Goal: Task Accomplishment & Management: Manage account settings

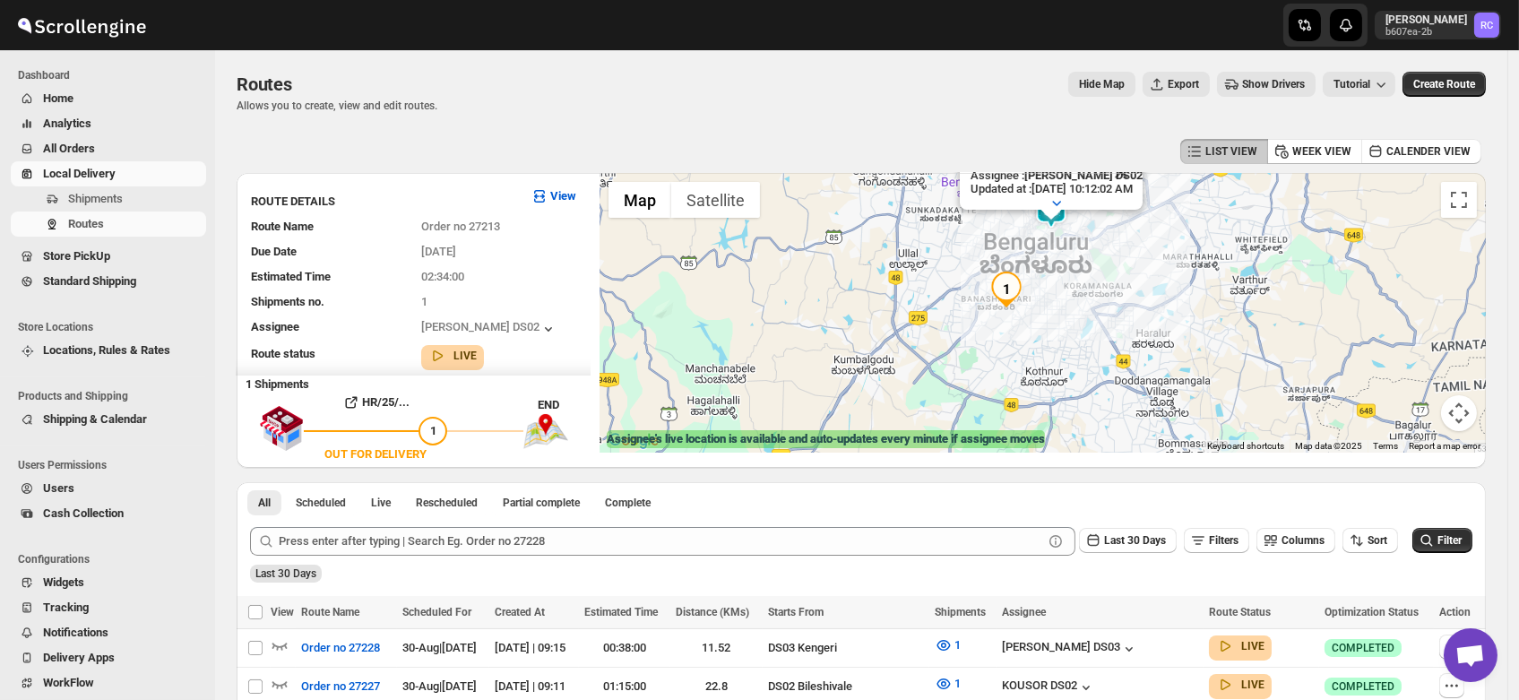
drag, startPoint x: 1031, startPoint y: 375, endPoint x: 1072, endPoint y: 249, distance: 132.9
click at [1072, 249] on div "Assignee : [PERSON_NAME] DS02 Updated at : [DATE] 10:12:02 AM Duty mode Enabled…" at bounding box center [1042, 313] width 886 height 280
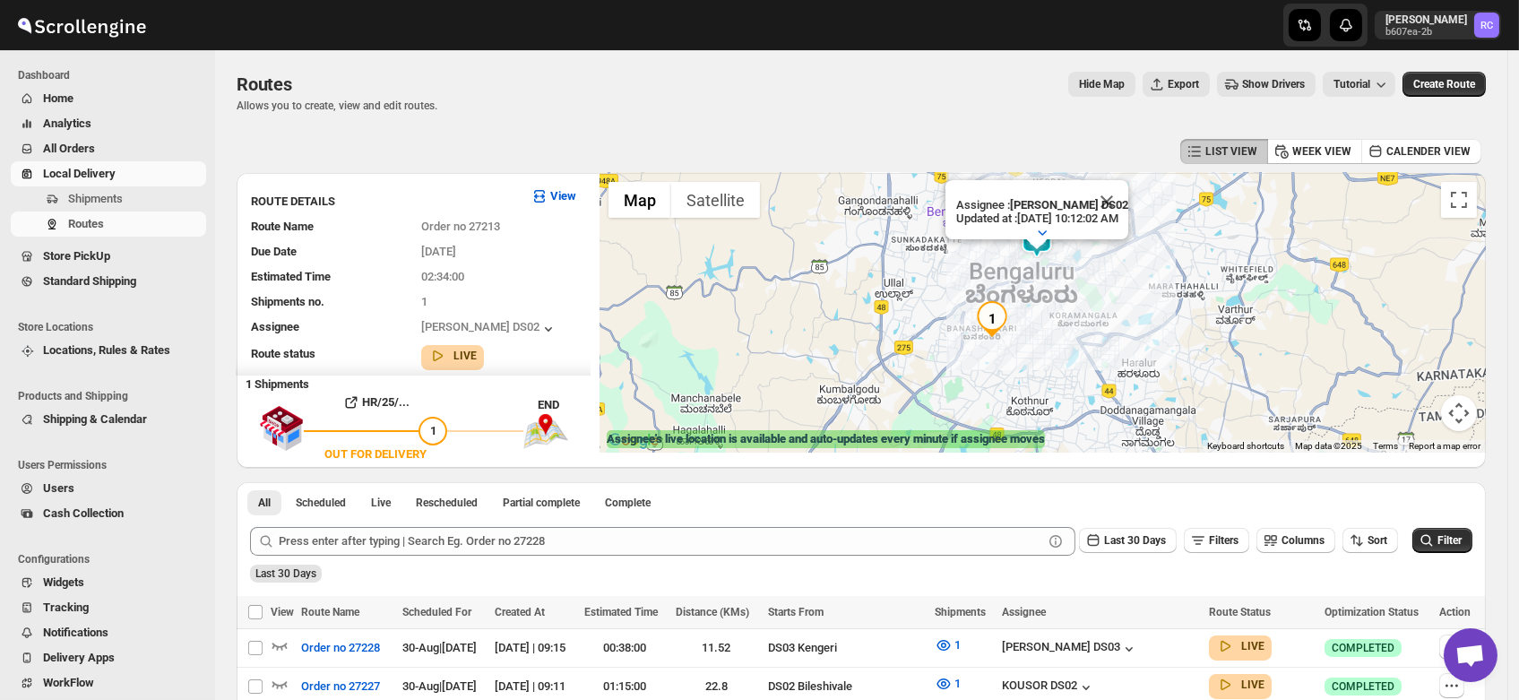
drag, startPoint x: 1072, startPoint y: 249, endPoint x: 1039, endPoint y: 328, distance: 85.5
click at [1039, 328] on div "Assignee : [PERSON_NAME] DS02 Updated at : [DATE] 10:12:02 AM Duty mode Enabled…" at bounding box center [1042, 313] width 886 height 280
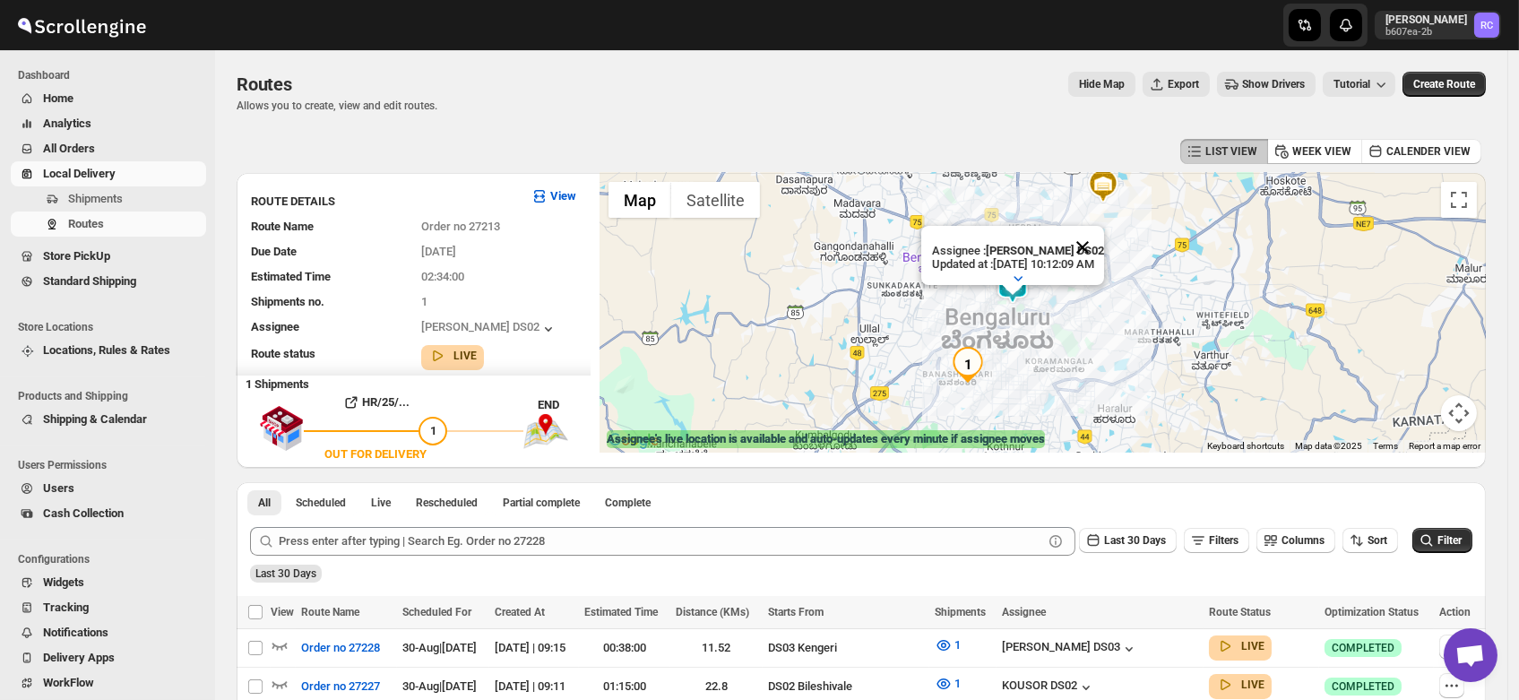
click at [1104, 227] on button "Close" at bounding box center [1082, 247] width 43 height 43
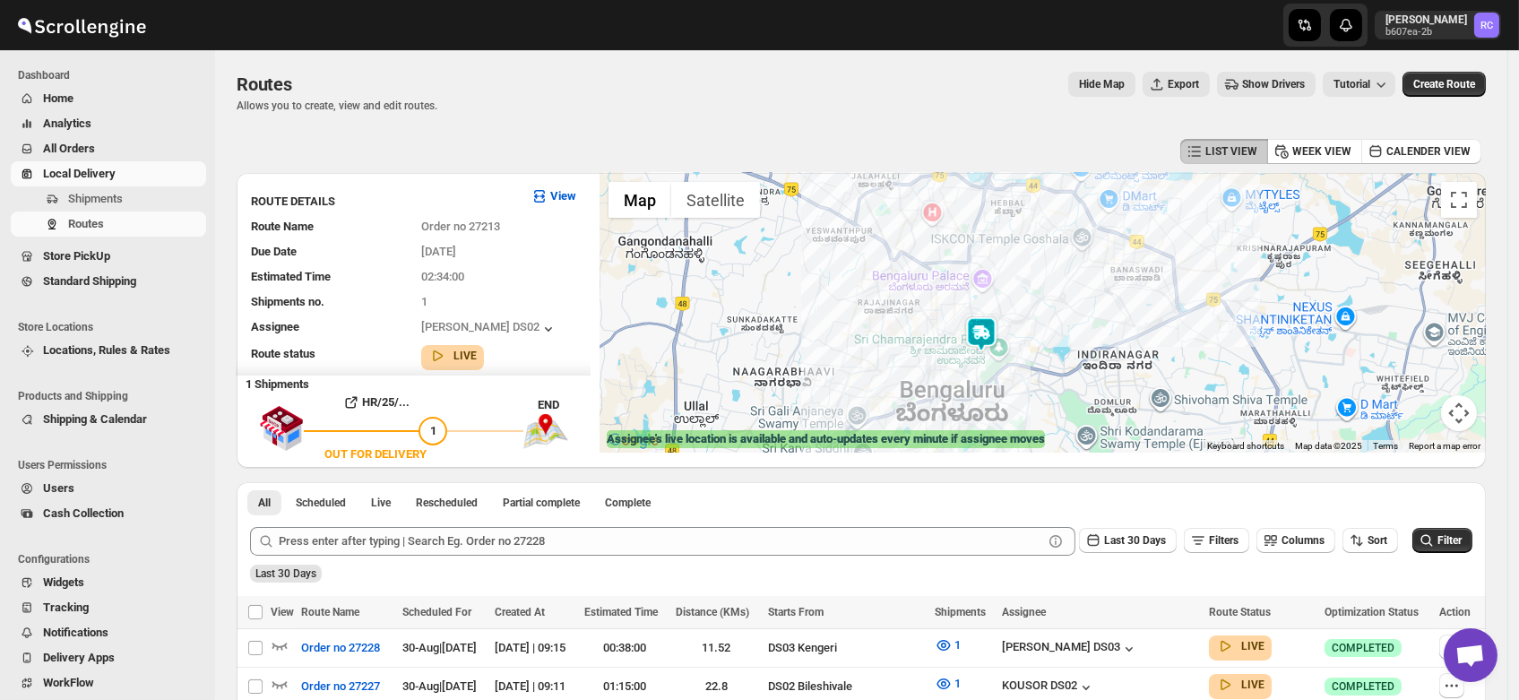
drag, startPoint x: 1003, startPoint y: 335, endPoint x: 1011, endPoint y: 361, distance: 27.2
click at [1011, 361] on div at bounding box center [1042, 313] width 886 height 280
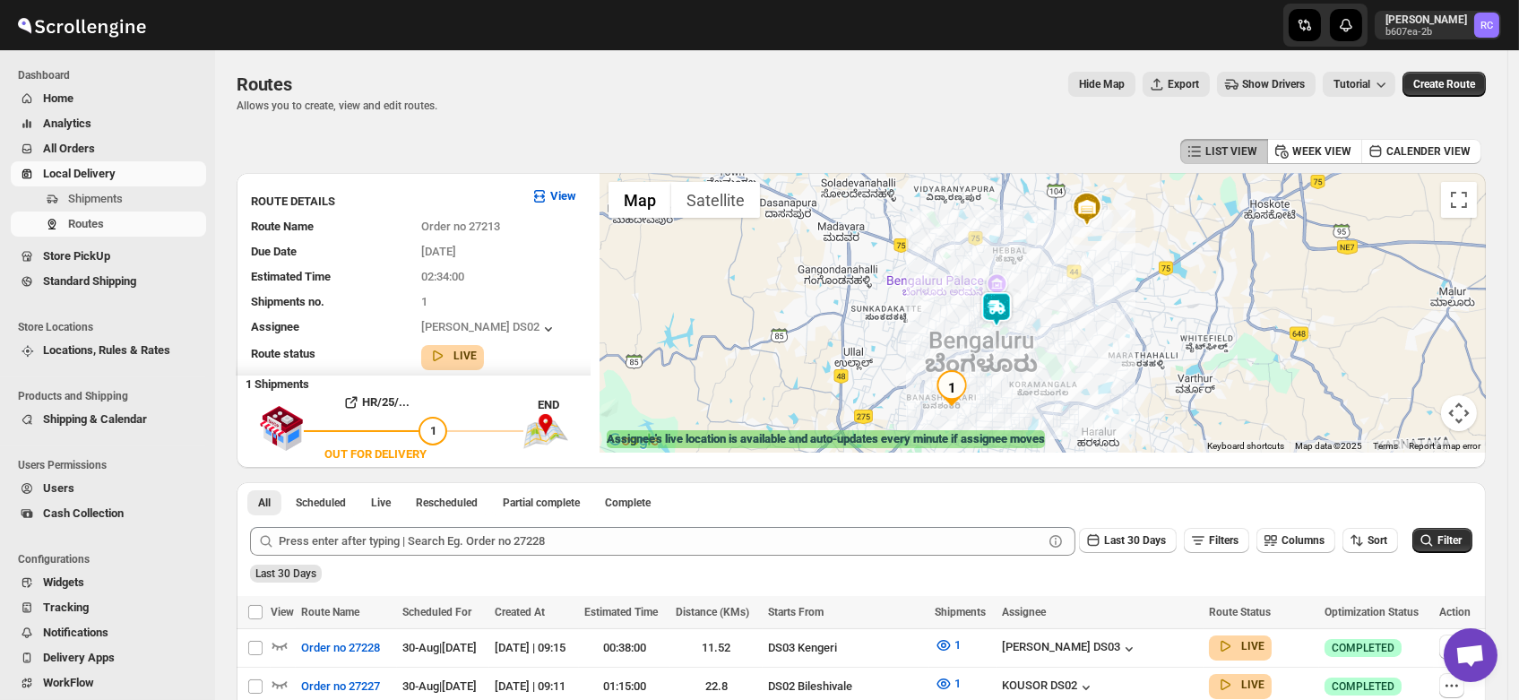
drag, startPoint x: 1021, startPoint y: 356, endPoint x: 1023, endPoint y: 328, distance: 27.8
click at [1023, 328] on div at bounding box center [1042, 313] width 886 height 280
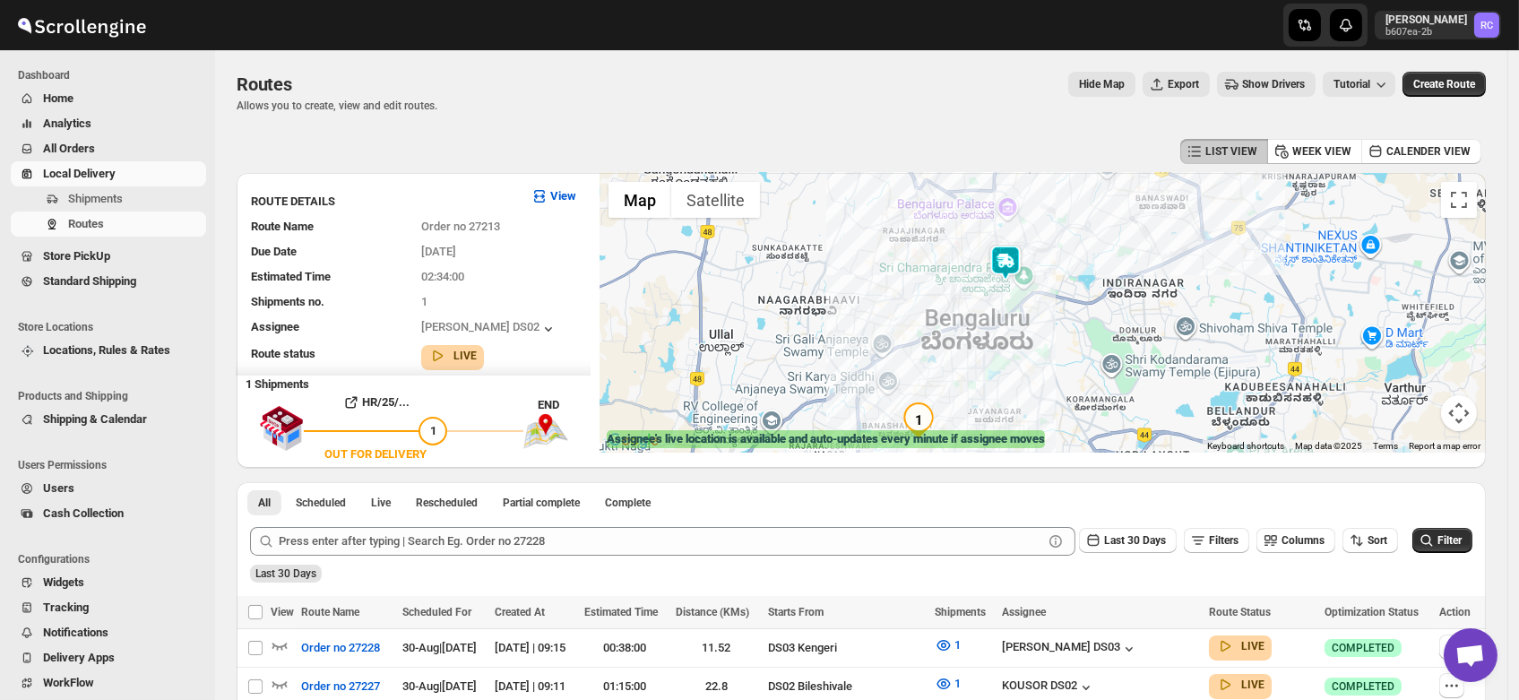
drag, startPoint x: 1023, startPoint y: 328, endPoint x: 1055, endPoint y: 283, distance: 54.7
click at [1055, 283] on div at bounding box center [1042, 313] width 886 height 280
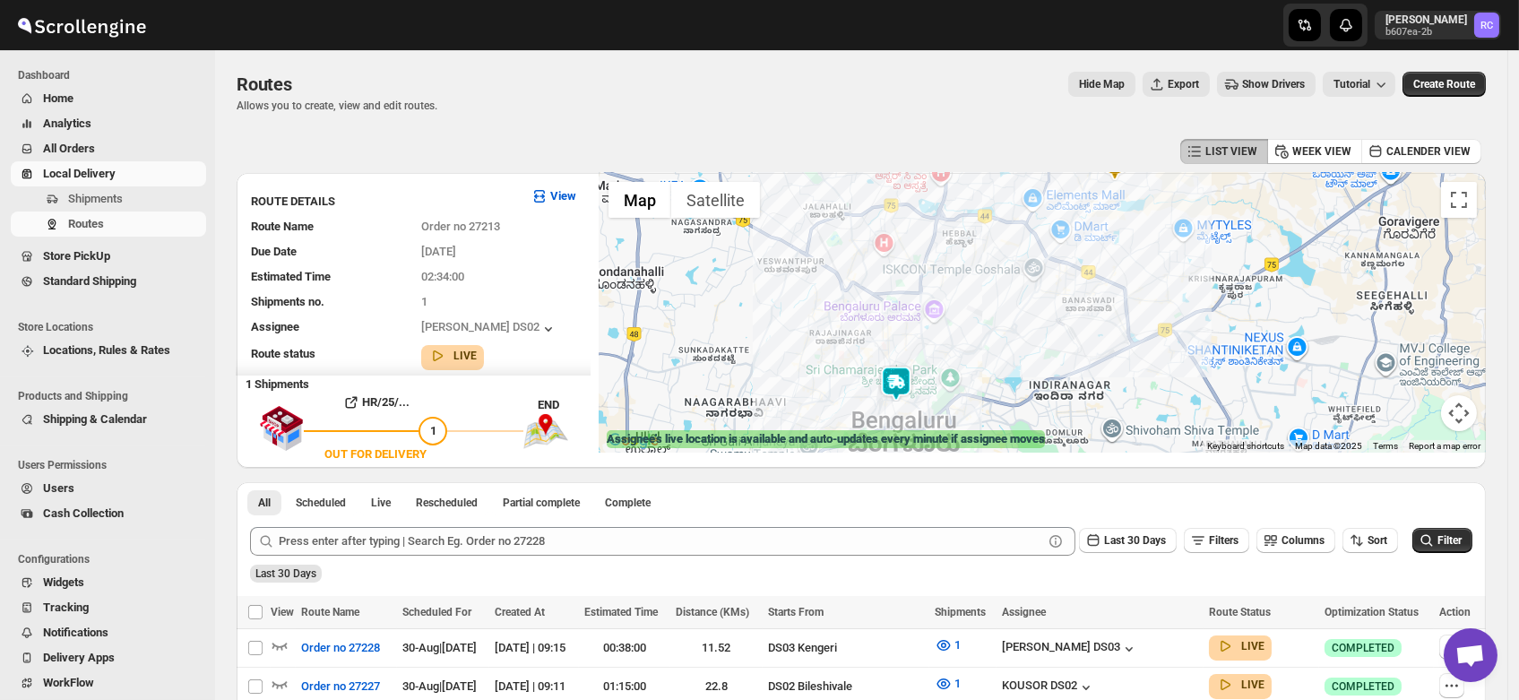
drag, startPoint x: 1057, startPoint y: 249, endPoint x: 1030, endPoint y: 349, distance: 103.9
click at [1030, 349] on div at bounding box center [1042, 313] width 886 height 280
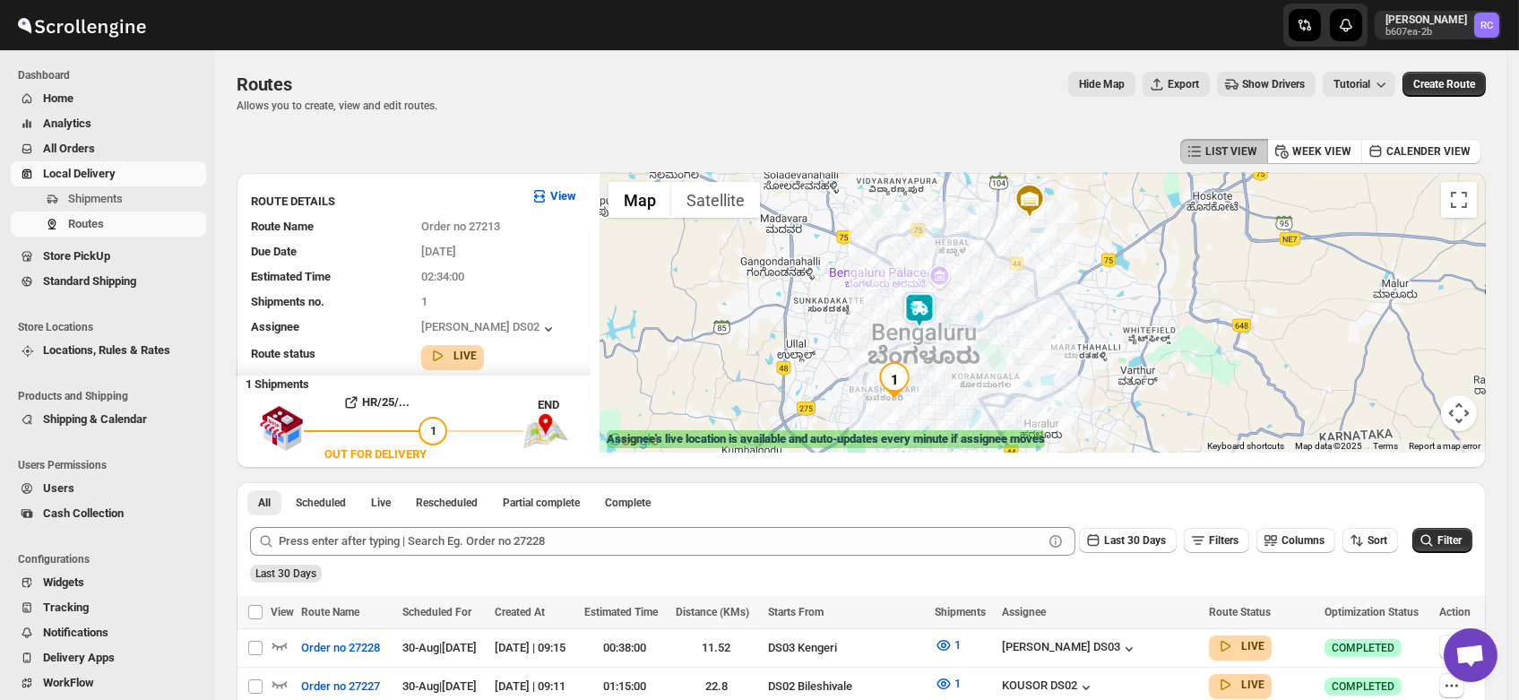
drag, startPoint x: 1029, startPoint y: 343, endPoint x: 990, endPoint y: 293, distance: 63.8
click at [990, 293] on div at bounding box center [1042, 313] width 886 height 280
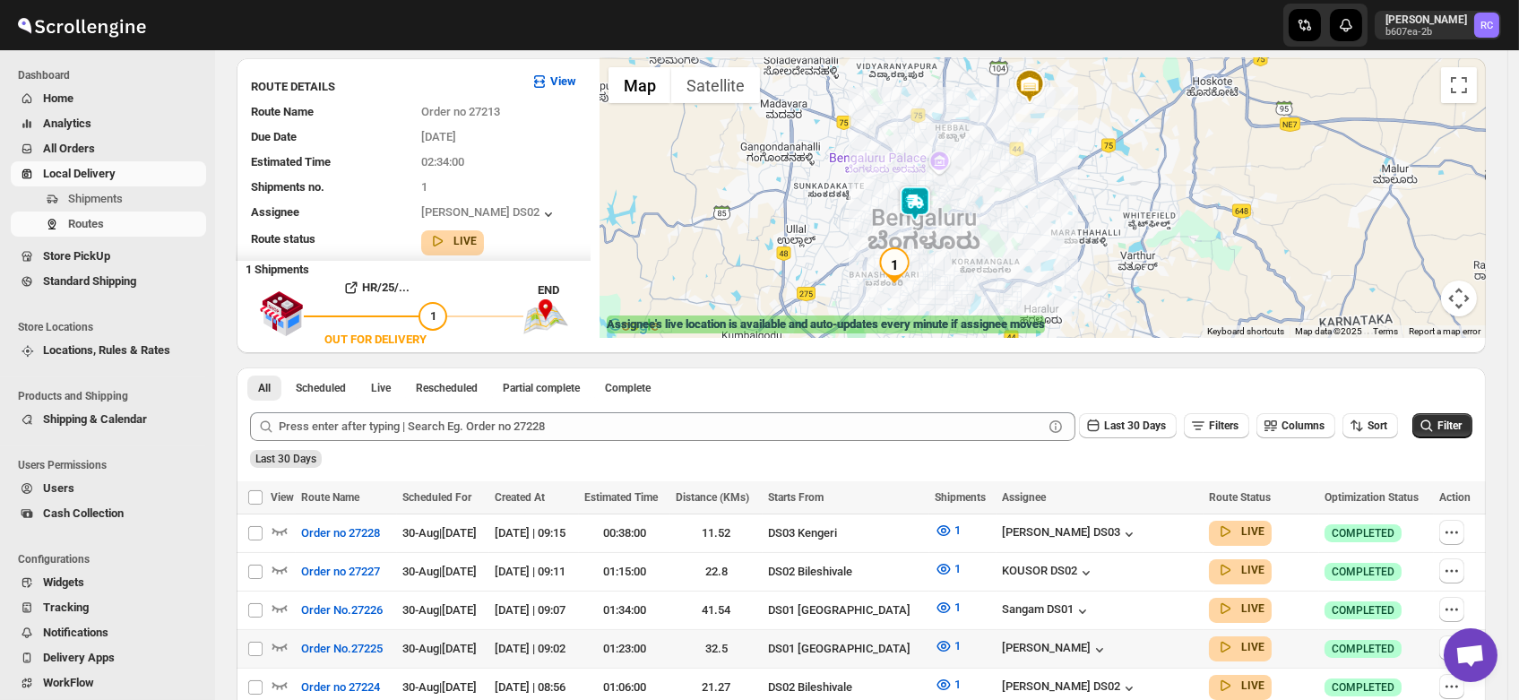
scroll to position [194, 0]
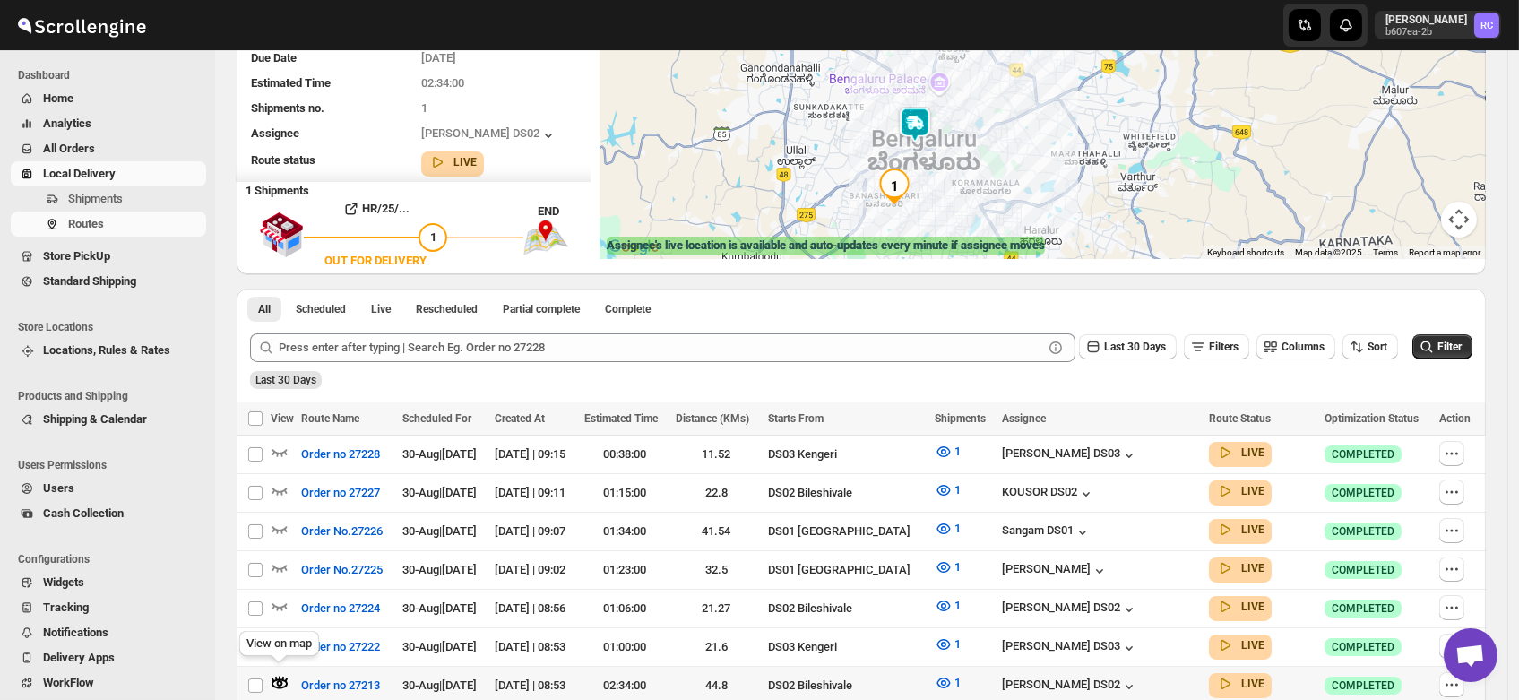
click at [280, 676] on icon "button" at bounding box center [280, 678] width 2 height 4
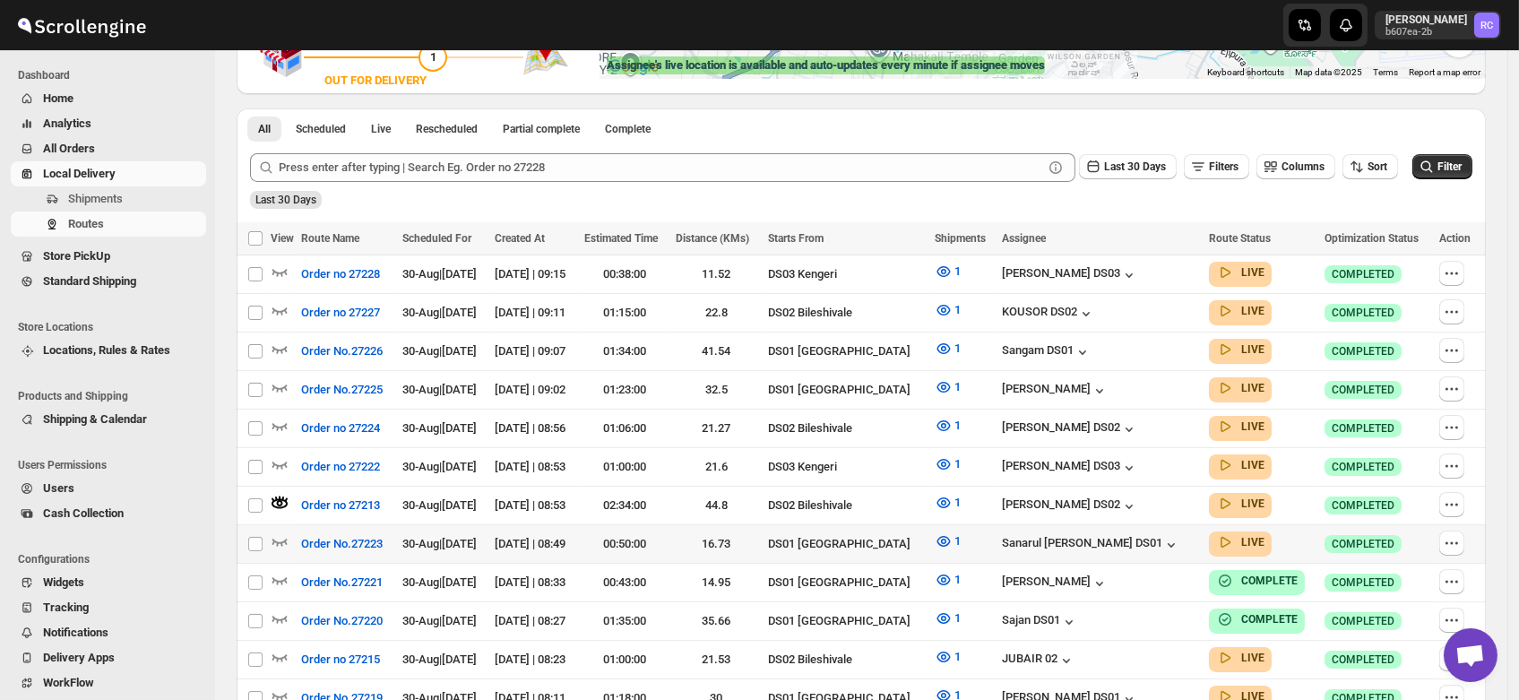
scroll to position [376, 0]
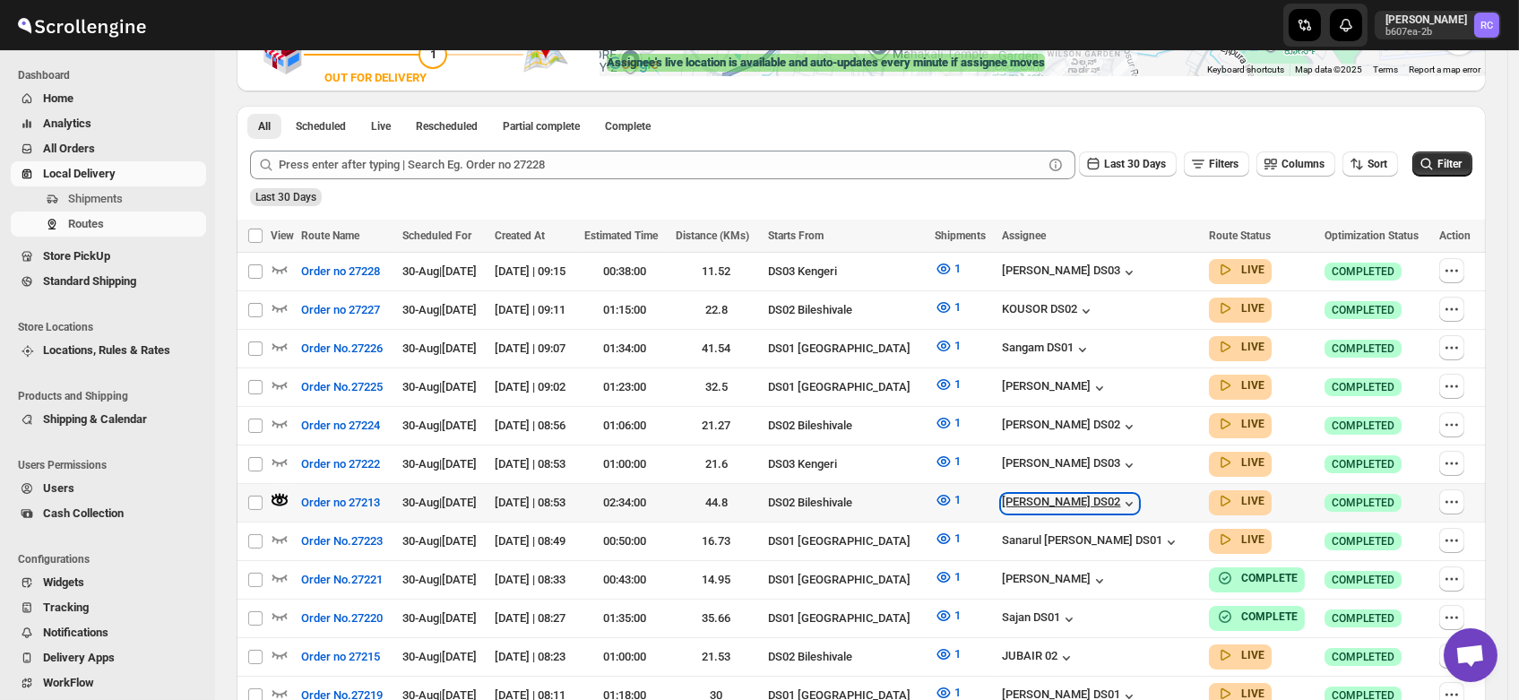
click at [1071, 495] on div "[PERSON_NAME] DS02" at bounding box center [1070, 504] width 136 height 18
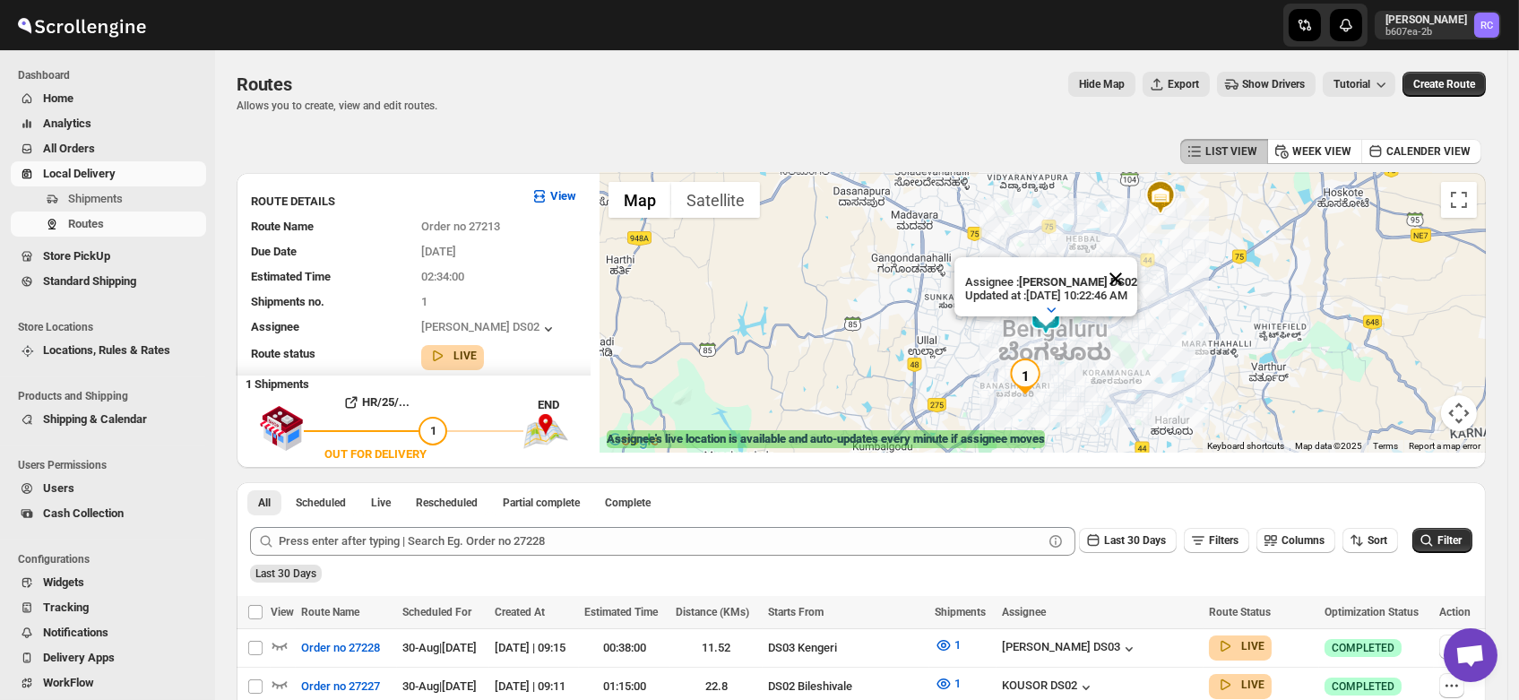
click at [1137, 260] on button "Close" at bounding box center [1115, 278] width 43 height 43
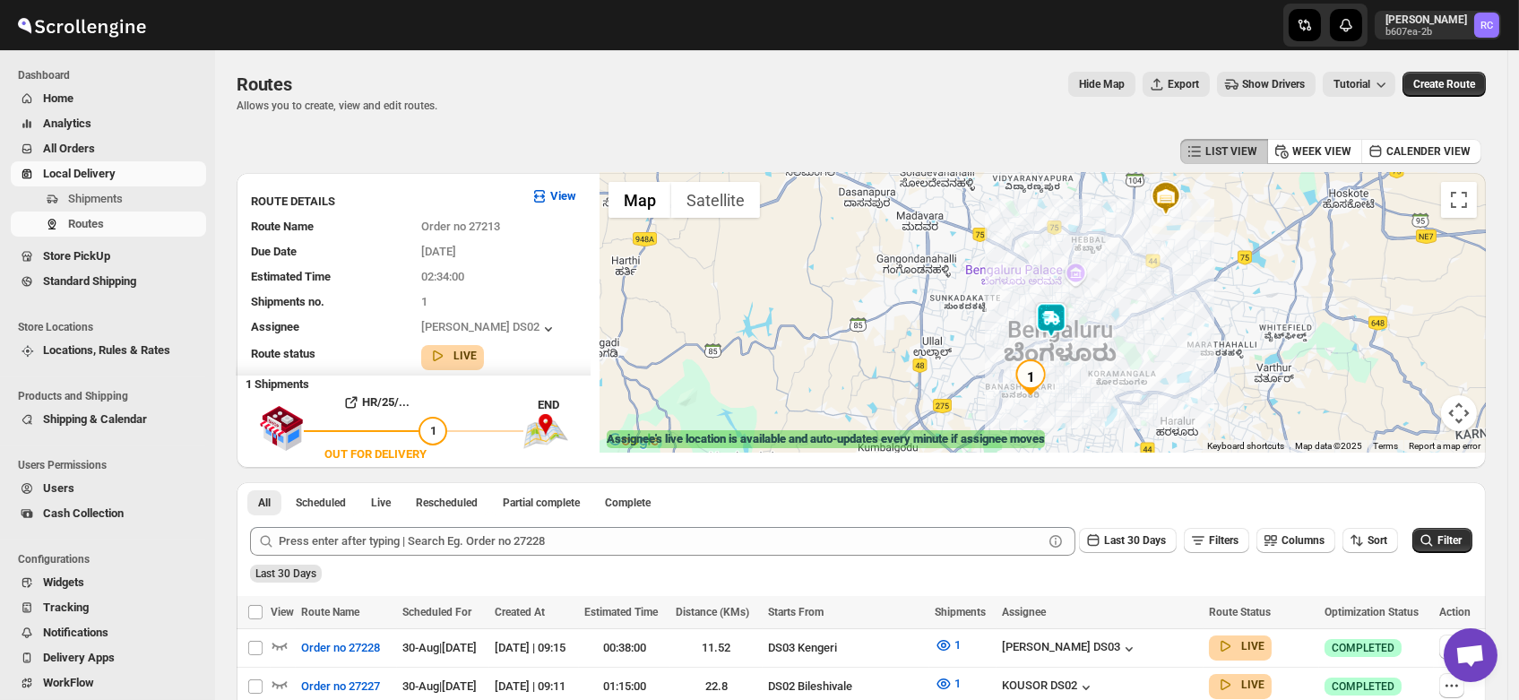
drag, startPoint x: 1064, startPoint y: 333, endPoint x: 1097, endPoint y: 339, distance: 32.7
click at [1069, 338] on img at bounding box center [1051, 320] width 36 height 36
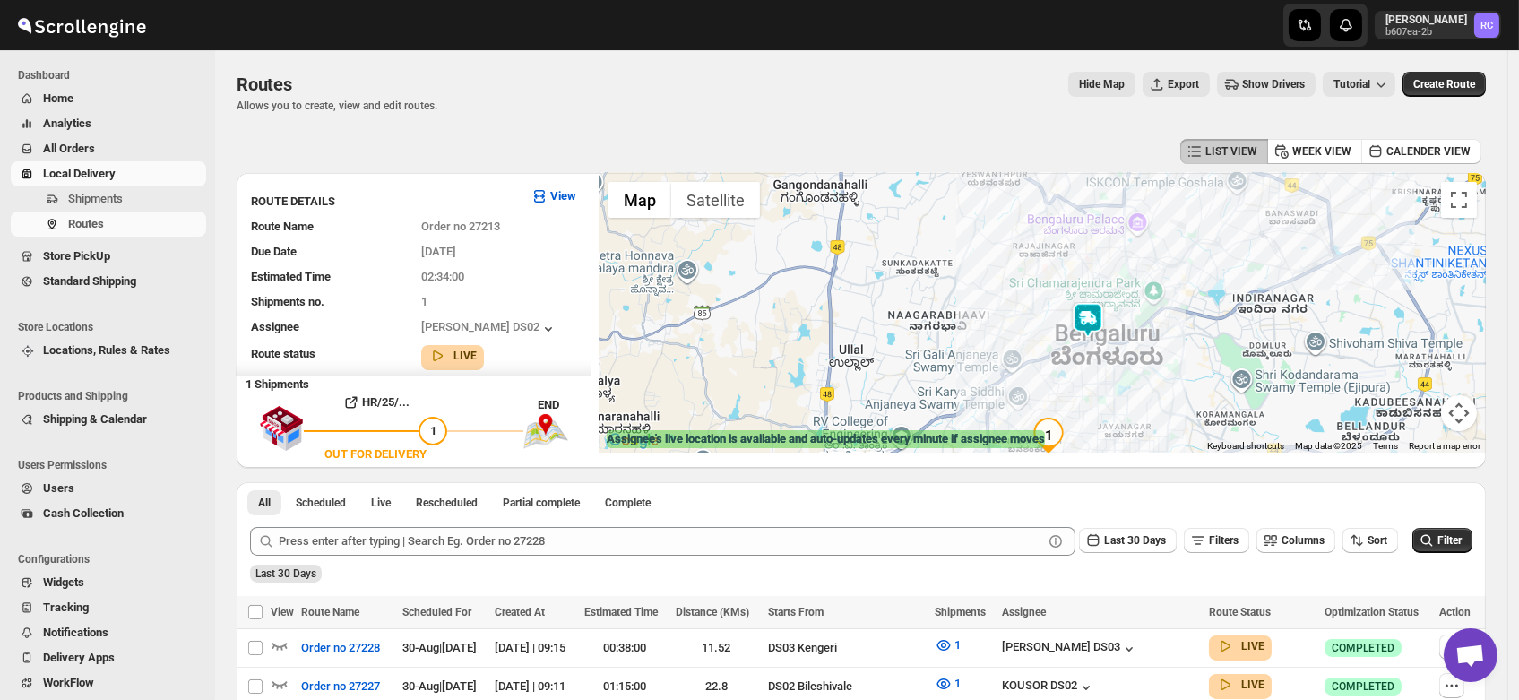
drag, startPoint x: 1054, startPoint y: 364, endPoint x: 1095, endPoint y: 355, distance: 42.2
click at [1095, 355] on div at bounding box center [1042, 313] width 886 height 280
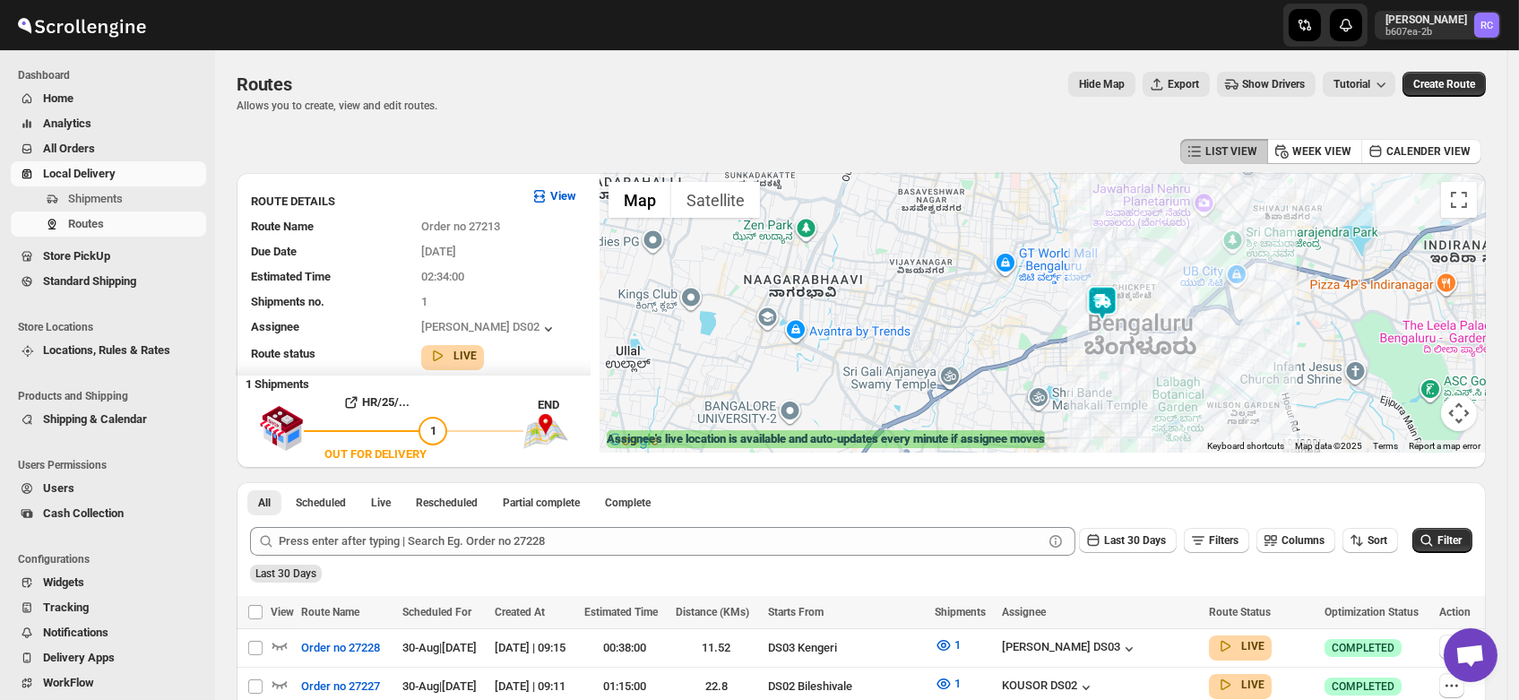
click at [1115, 304] on img at bounding box center [1102, 303] width 36 height 36
click at [1115, 304] on img at bounding box center [1101, 305] width 36 height 36
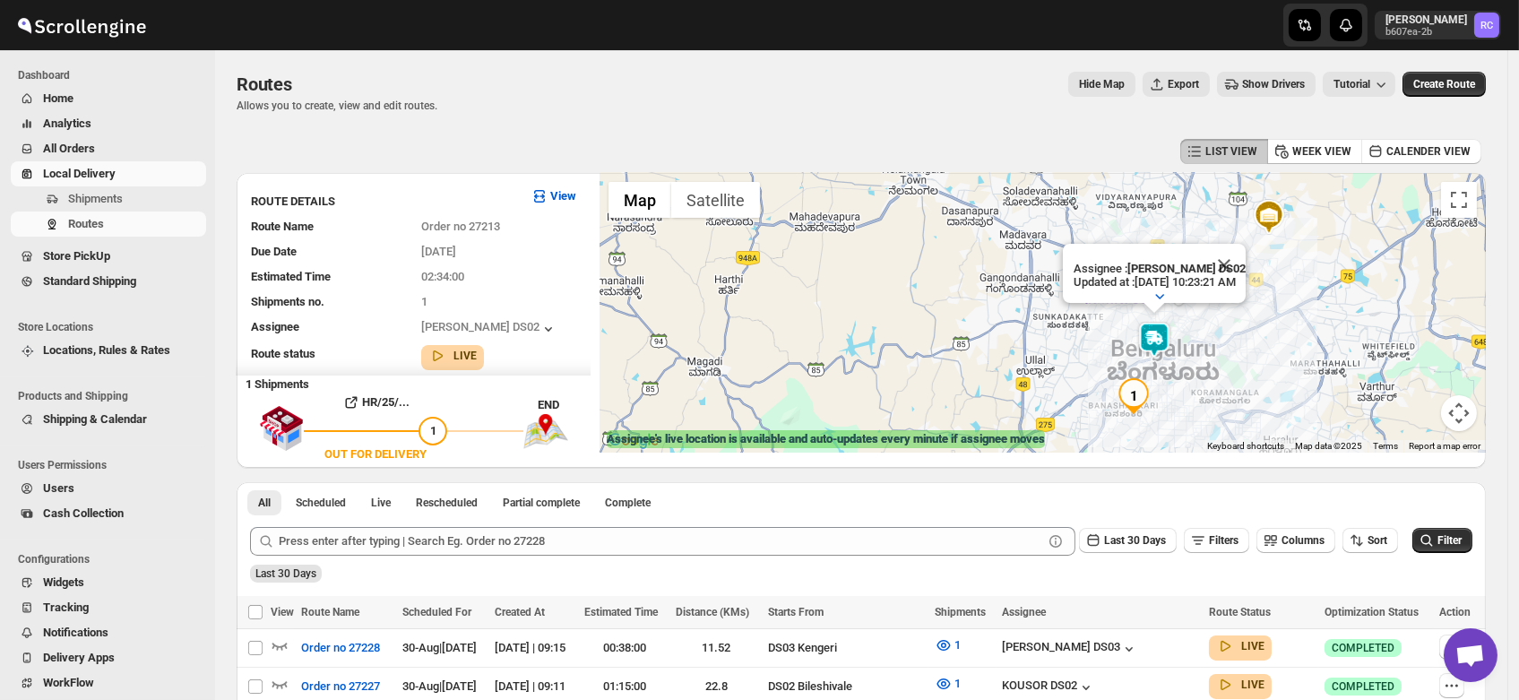
drag, startPoint x: 1097, startPoint y: 368, endPoint x: 1203, endPoint y: 367, distance: 106.6
click at [1203, 367] on div "Assignee : [PERSON_NAME] DS02 Updated at : [DATE] 10:23:21 AM Duty mode Enabled…" at bounding box center [1042, 313] width 886 height 280
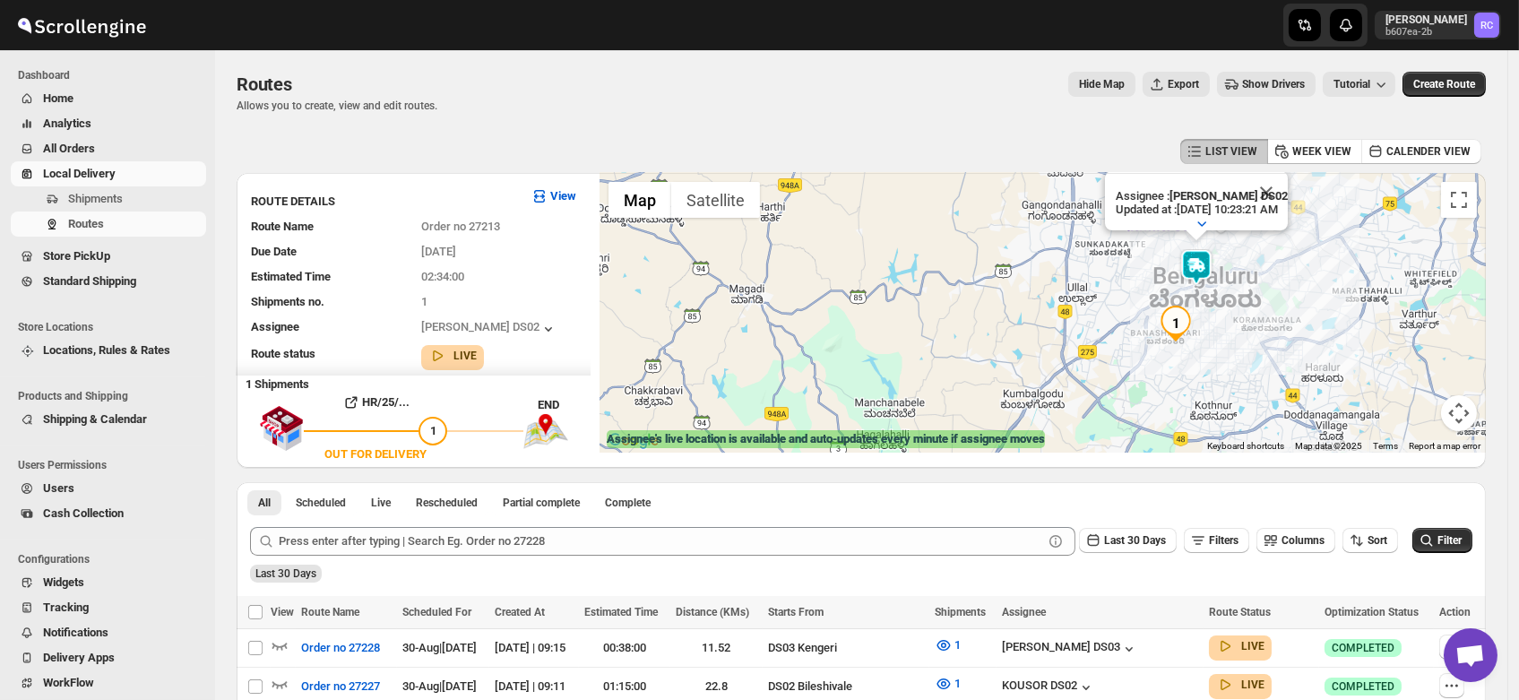
drag, startPoint x: 1203, startPoint y: 367, endPoint x: 1258, endPoint y: 286, distance: 98.2
click at [1258, 286] on div "Assignee : [PERSON_NAME] DS02 Updated at : [DATE] 10:23:21 AM Duty mode Enabled…" at bounding box center [1042, 313] width 886 height 280
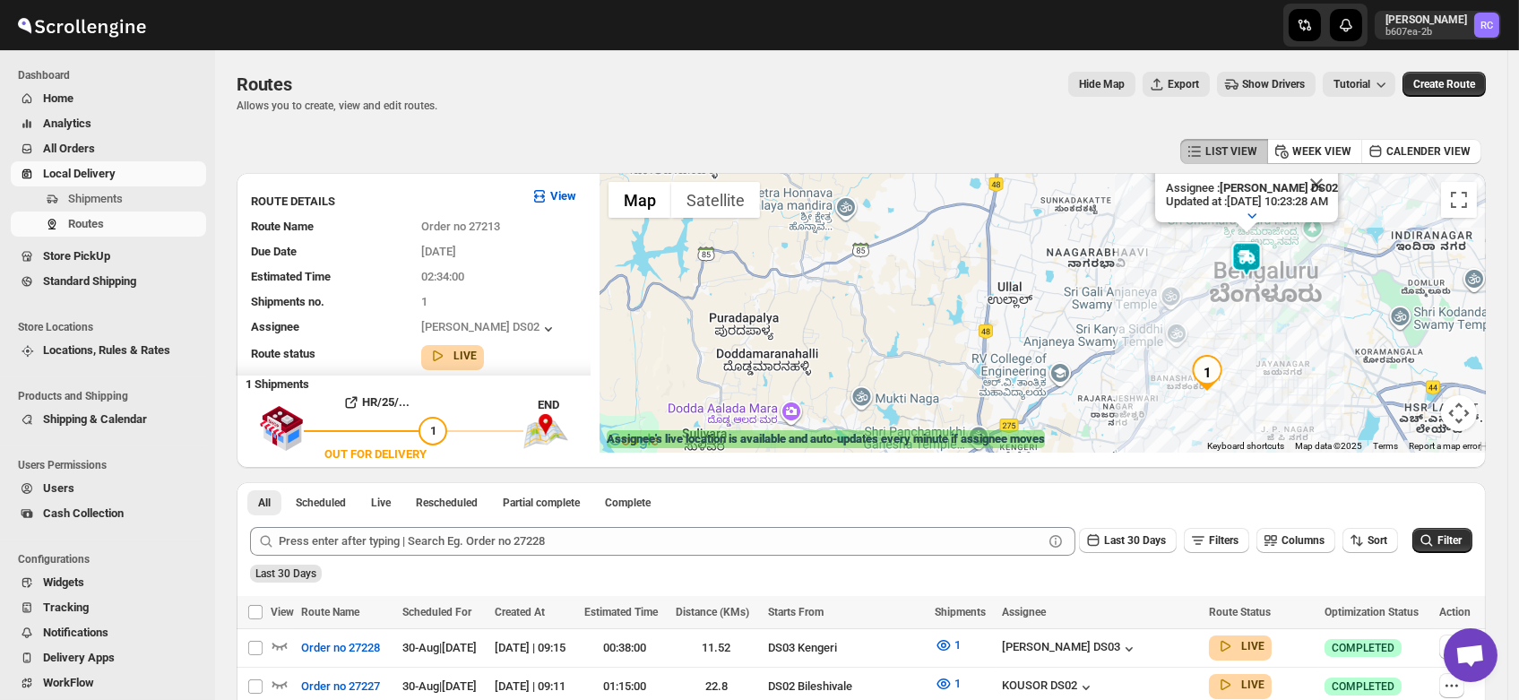
drag, startPoint x: 1208, startPoint y: 380, endPoint x: 1278, endPoint y: 290, distance: 113.6
click at [1278, 290] on div "Assignee : [PERSON_NAME] DS02 Updated at : [DATE] 10:23:28 AM Duty mode Enabled…" at bounding box center [1042, 313] width 886 height 280
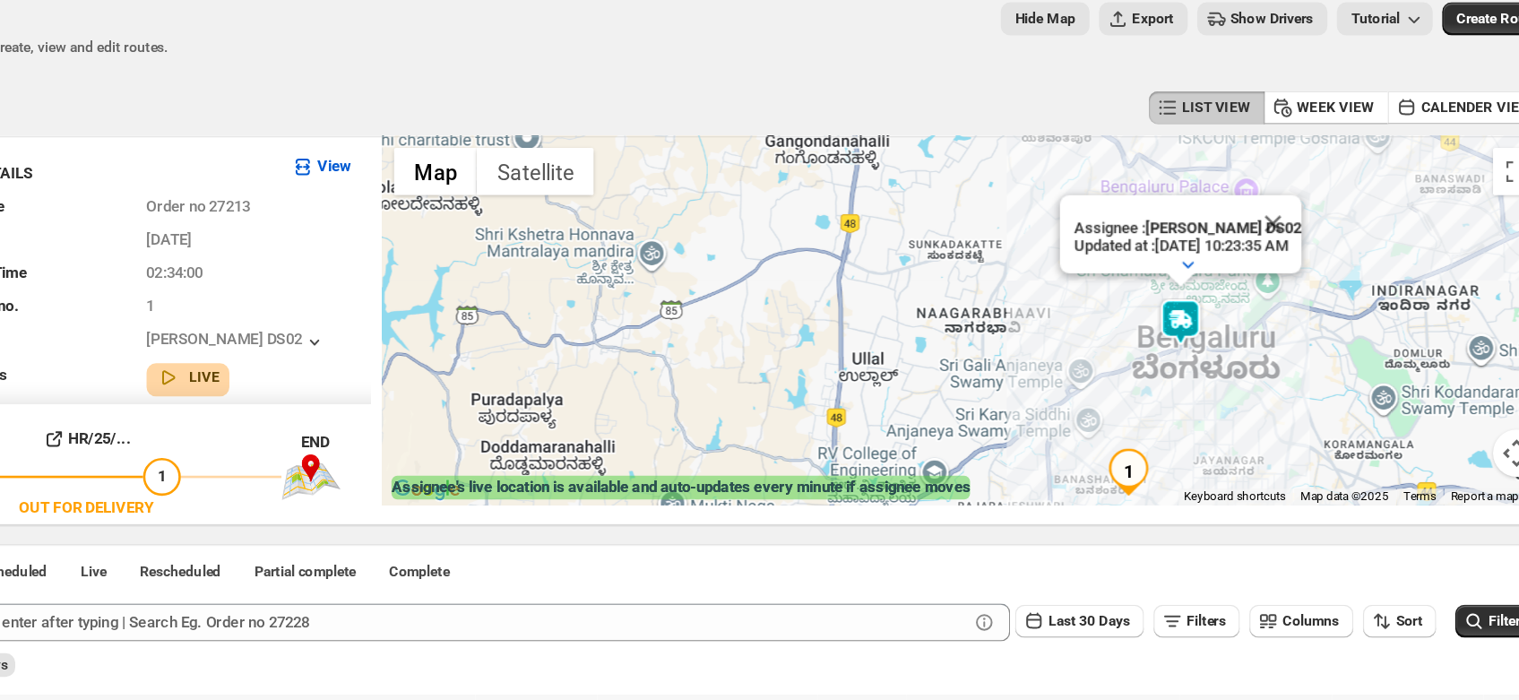
drag, startPoint x: 1288, startPoint y: 382, endPoint x: 1223, endPoint y: 341, distance: 76.1
click at [1223, 341] on div "Assignee : [PERSON_NAME] DS02 Updated at : [DATE] 10:23:35 AM Duty mode Enabled…" at bounding box center [1042, 313] width 886 height 280
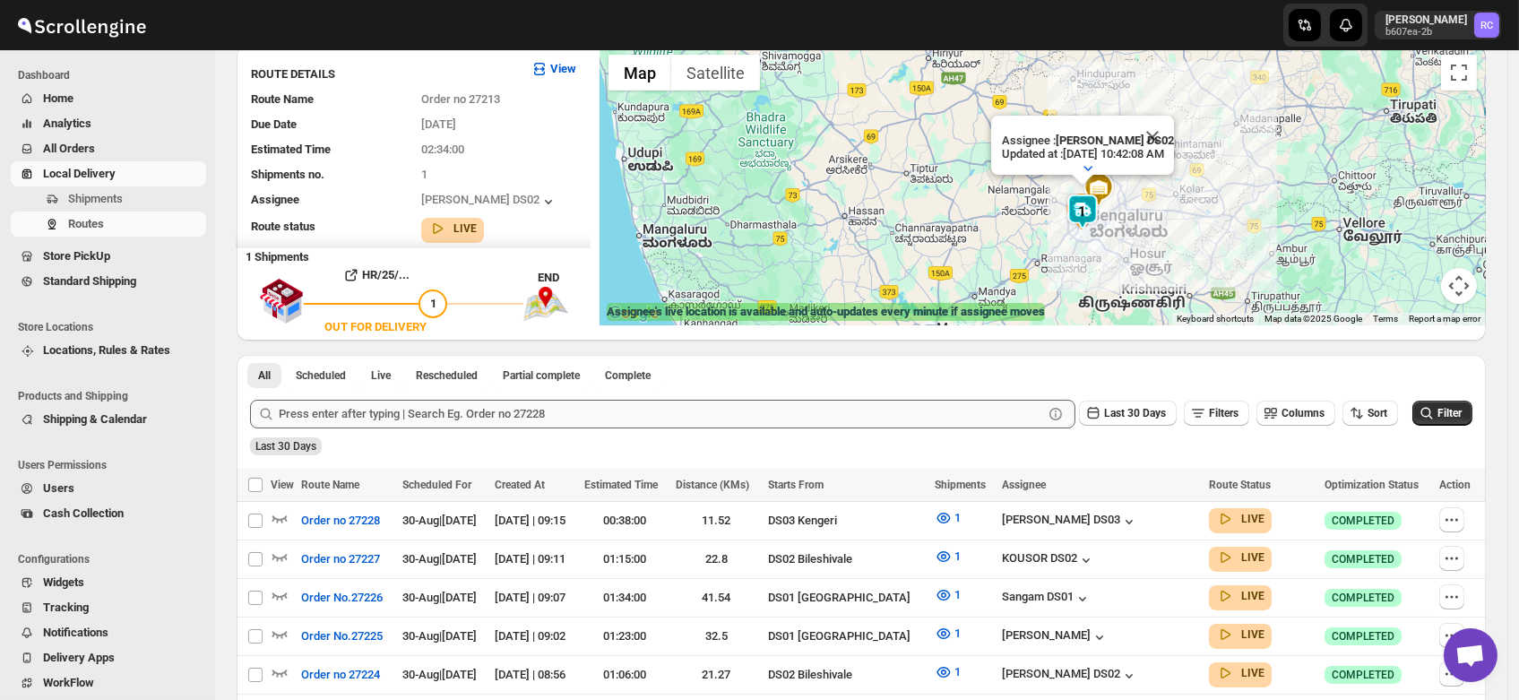
scroll to position [265, 0]
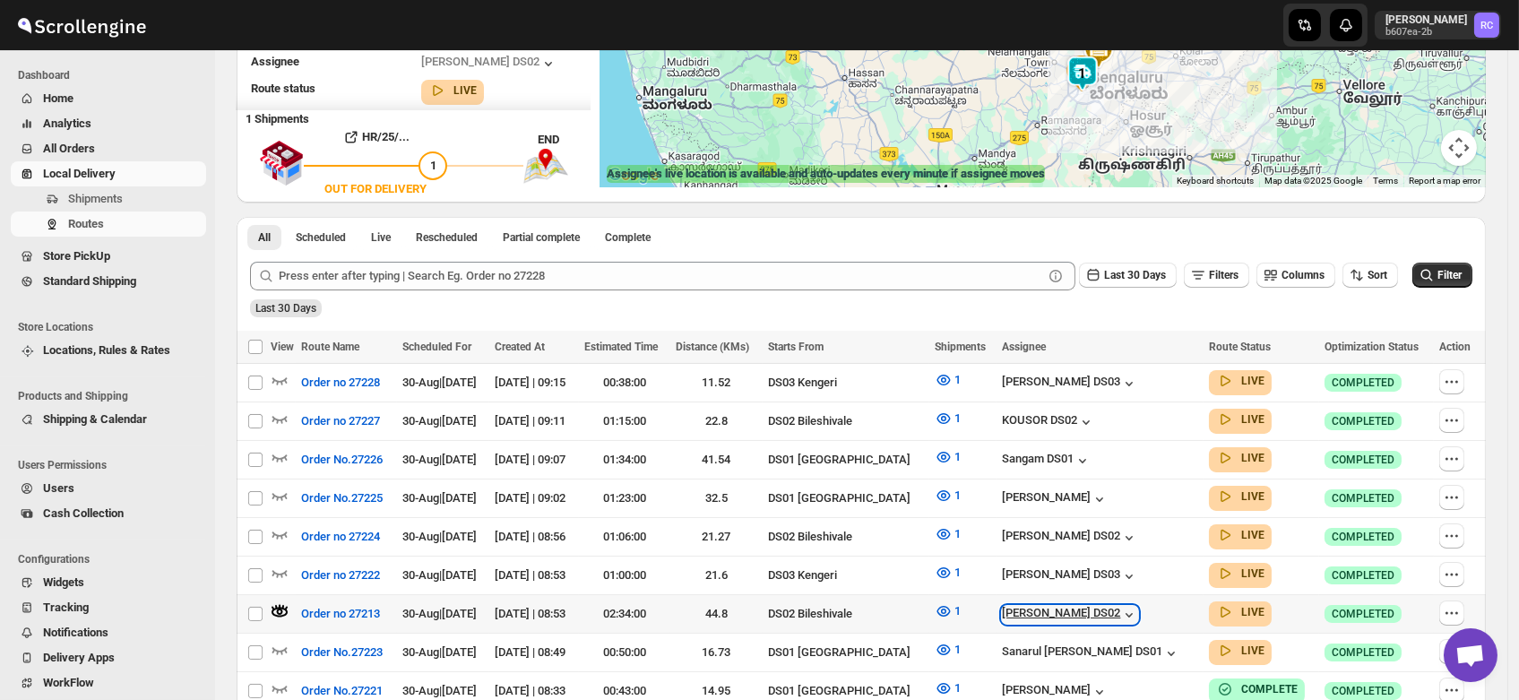
click at [1074, 606] on div "[PERSON_NAME] DS02" at bounding box center [1070, 615] width 136 height 18
click at [279, 608] on icon "button" at bounding box center [280, 611] width 6 height 6
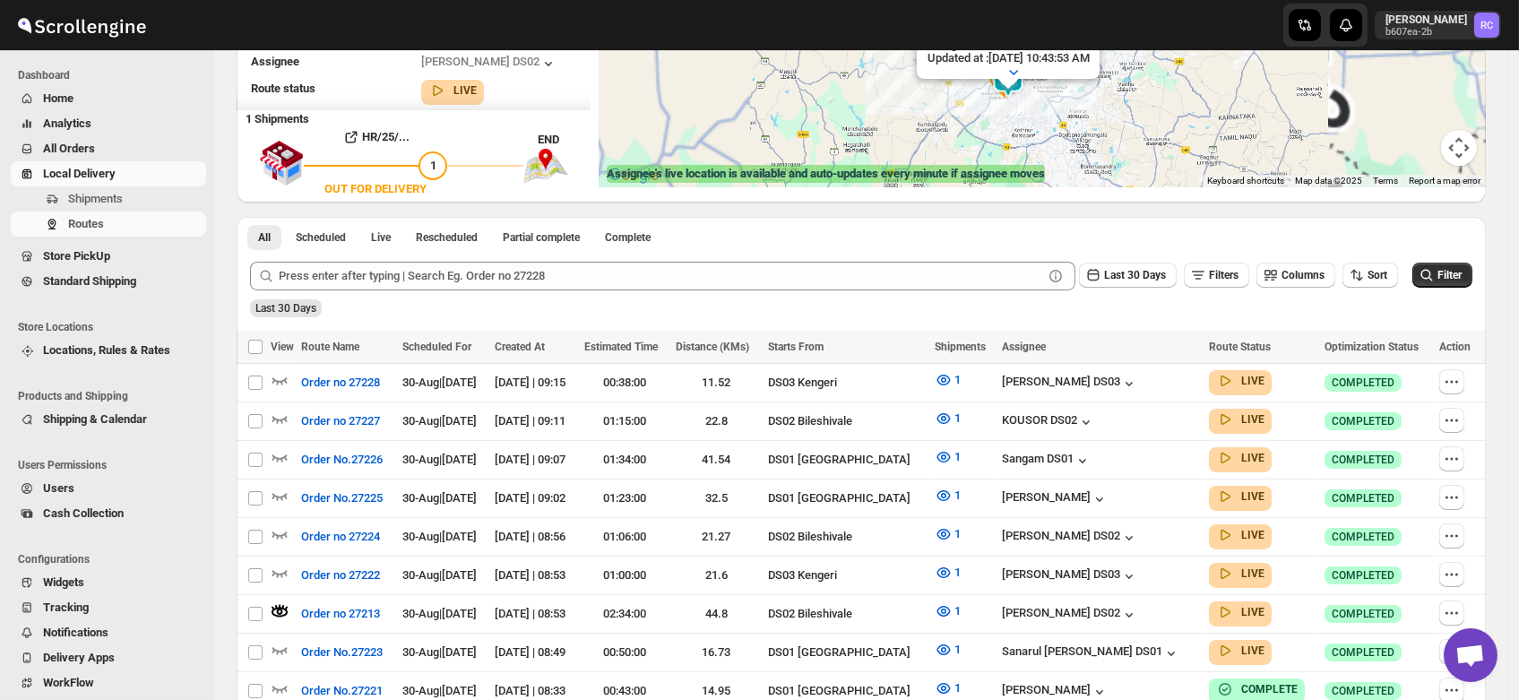
scroll to position [0, 0]
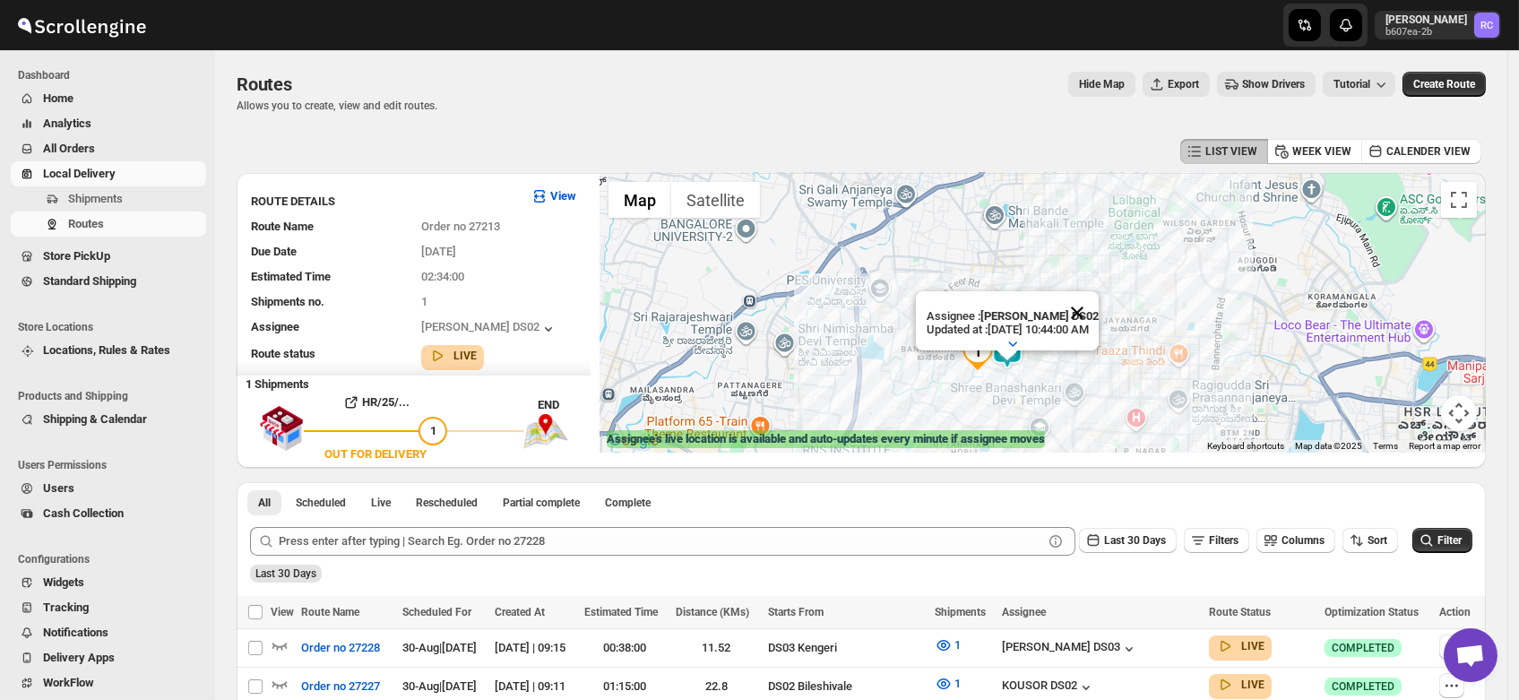
click at [1098, 295] on button "Close" at bounding box center [1076, 312] width 43 height 43
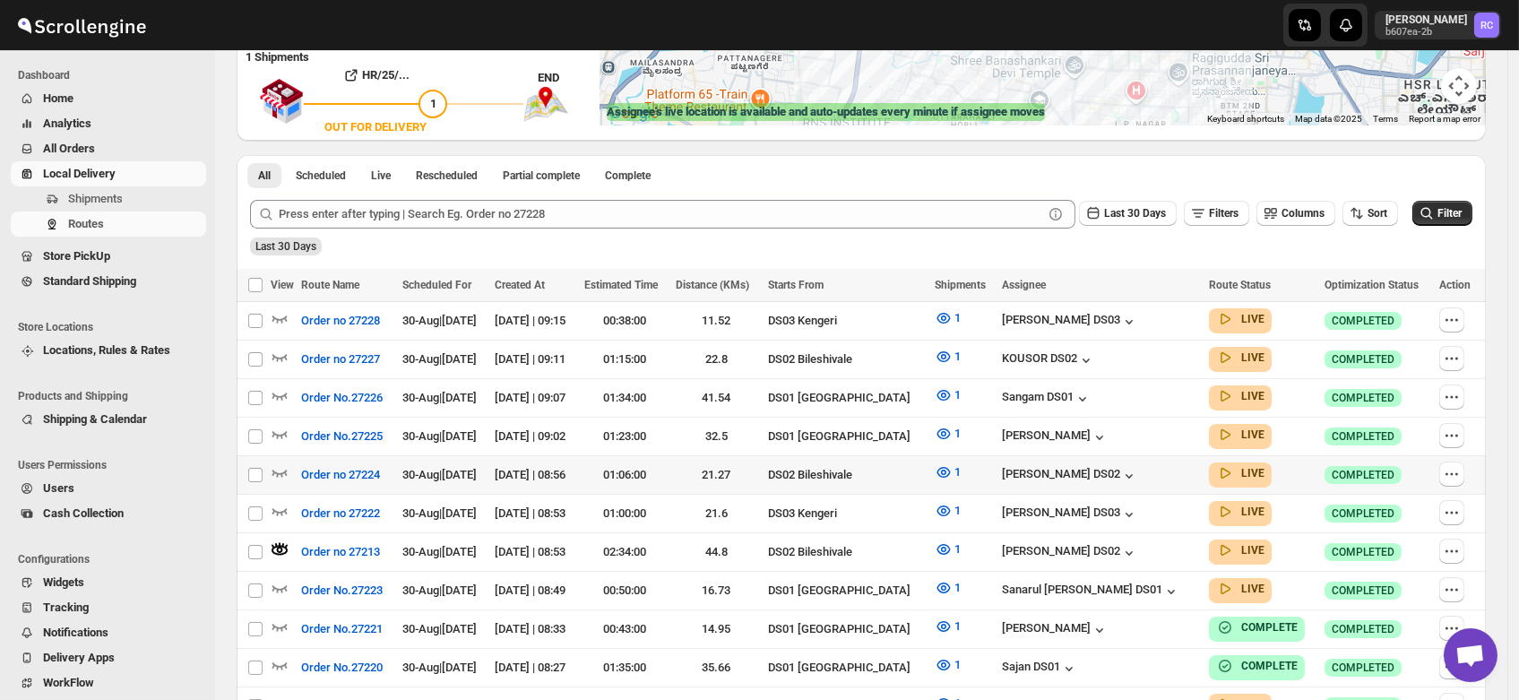
scroll to position [330, 0]
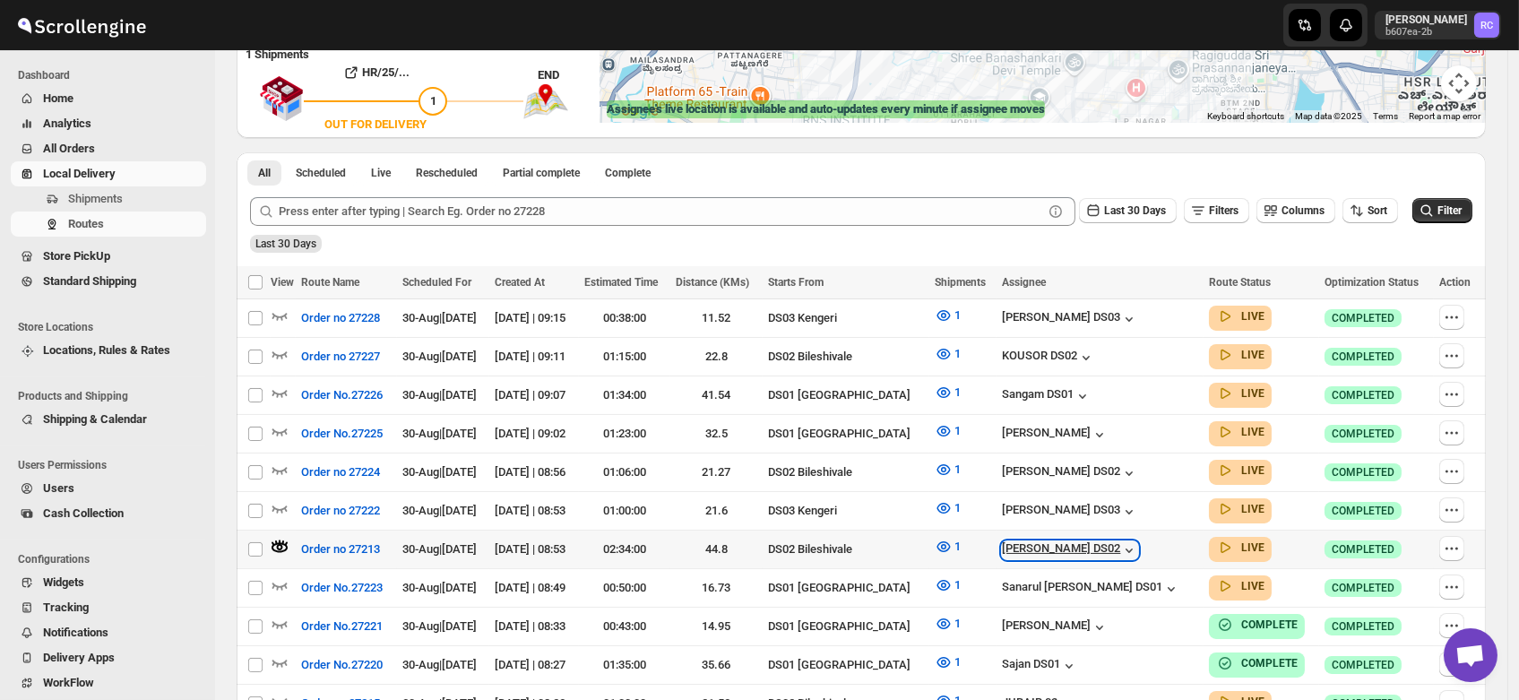
click at [1065, 544] on div "[PERSON_NAME] DS02" at bounding box center [1070, 550] width 136 height 18
